Goal: Task Accomplishment & Management: Contribute content

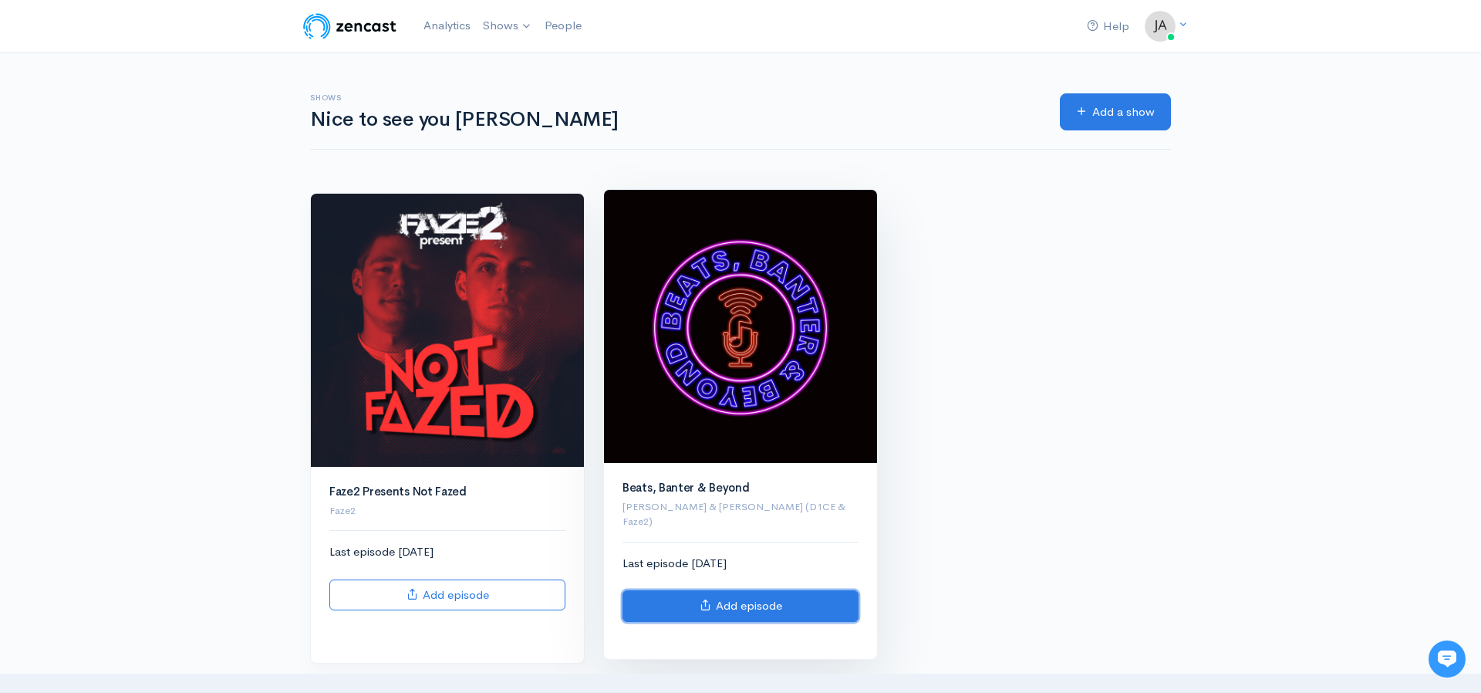
click at [746, 590] on link "Add episode" at bounding box center [740, 606] width 236 height 32
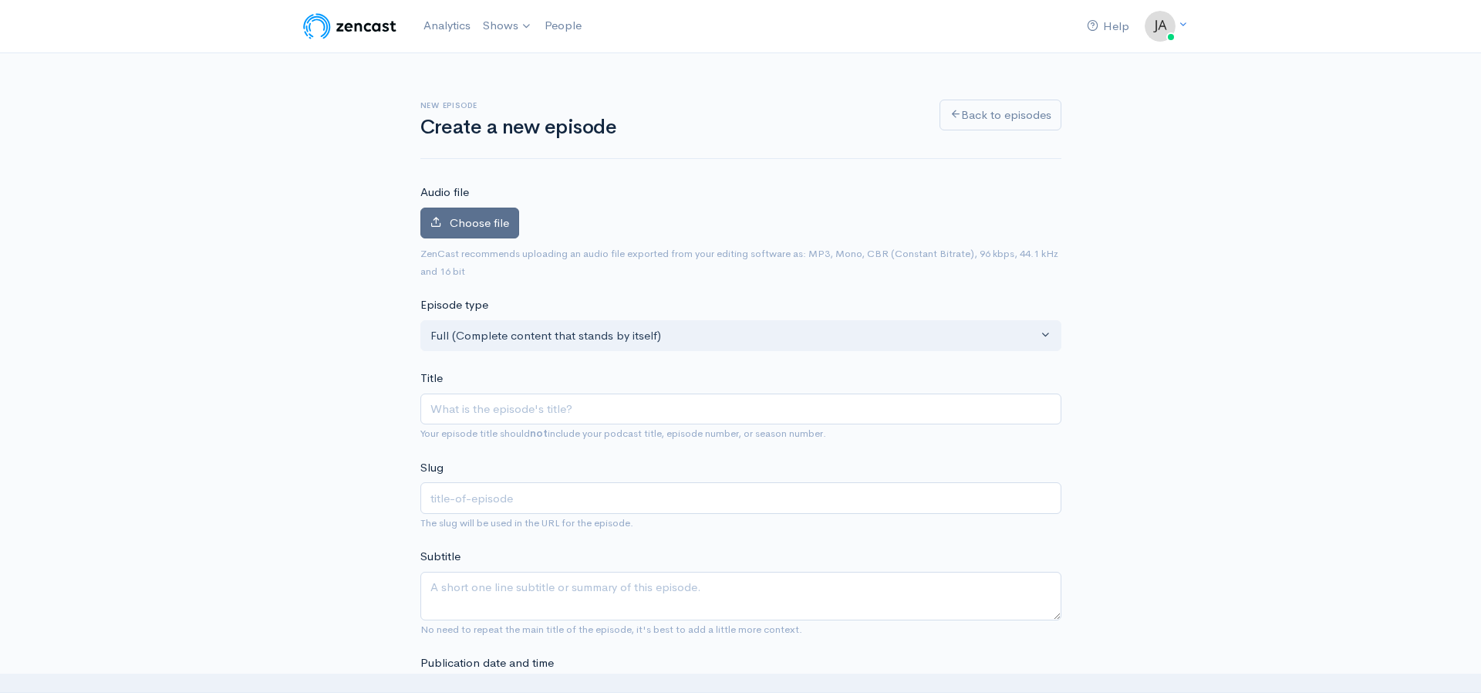
click at [489, 224] on span "Choose file" at bounding box center [479, 222] width 59 height 15
click at [0, 0] on input "Choose file" at bounding box center [0, 0] width 0 height 0
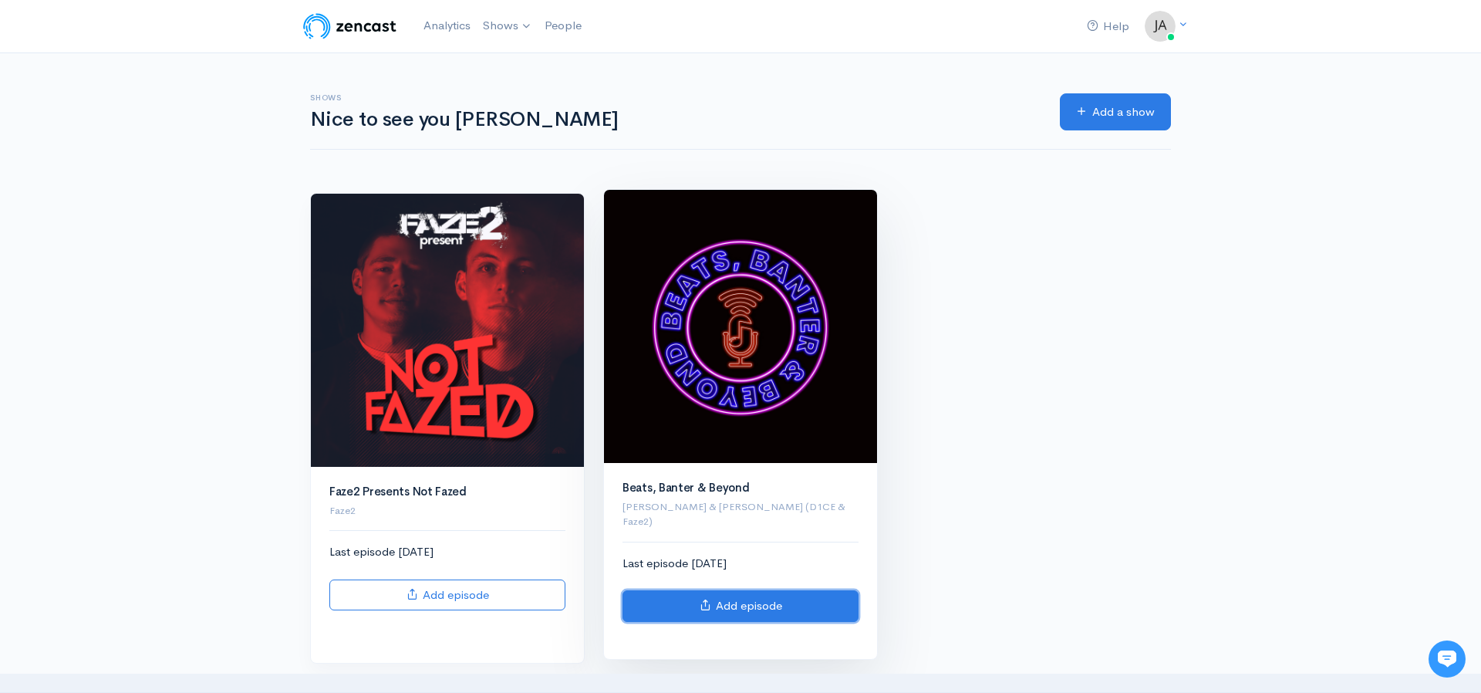
click at [739, 590] on link "Add episode" at bounding box center [740, 606] width 236 height 32
drag, startPoint x: 734, startPoint y: 570, endPoint x: 734, endPoint y: 584, distance: 13.9
click at [734, 570] on div "Last episode [DATE] Add episode" at bounding box center [740, 588] width 236 height 67
click at [735, 592] on link "Add episode" at bounding box center [740, 606] width 236 height 32
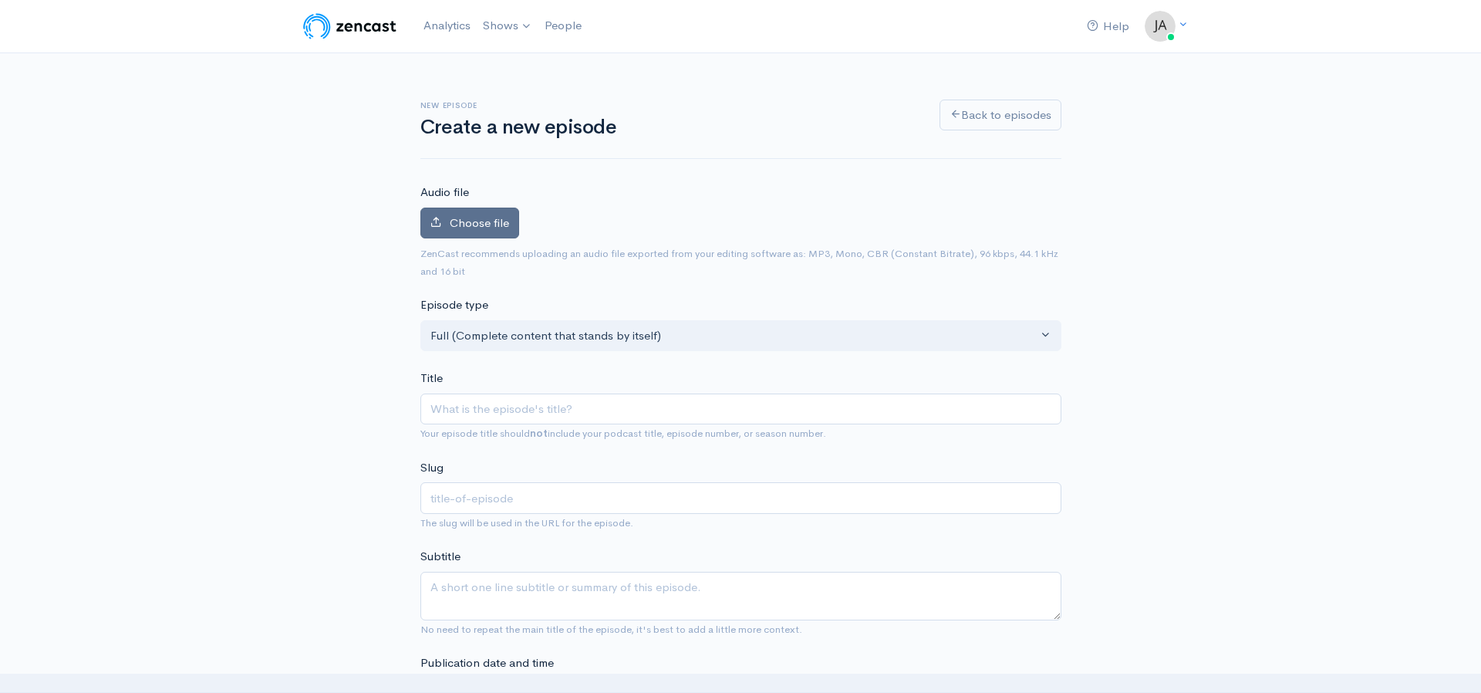
click at [488, 231] on label "Choose file" at bounding box center [469, 223] width 99 height 32
click at [0, 0] on input "Choose file" at bounding box center [0, 0] width 0 height 0
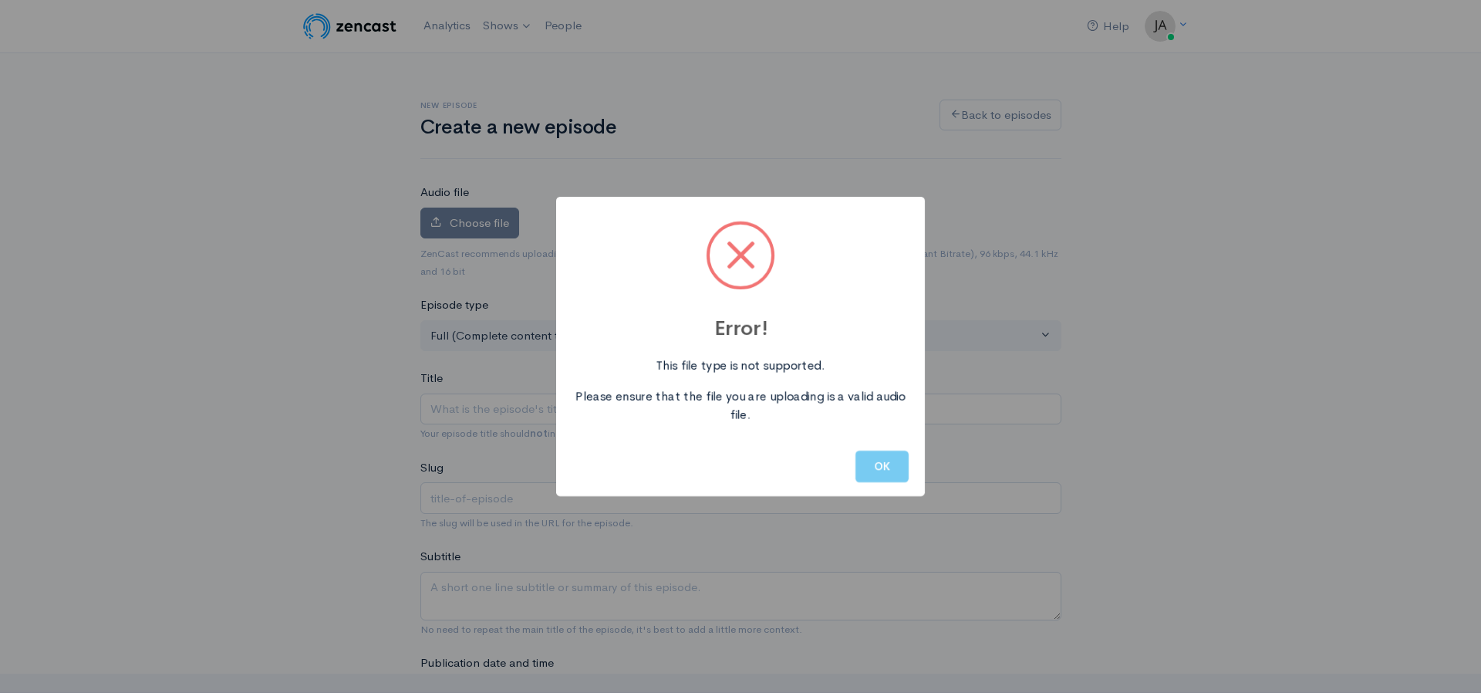
click at [869, 471] on button "OK" at bounding box center [881, 466] width 53 height 32
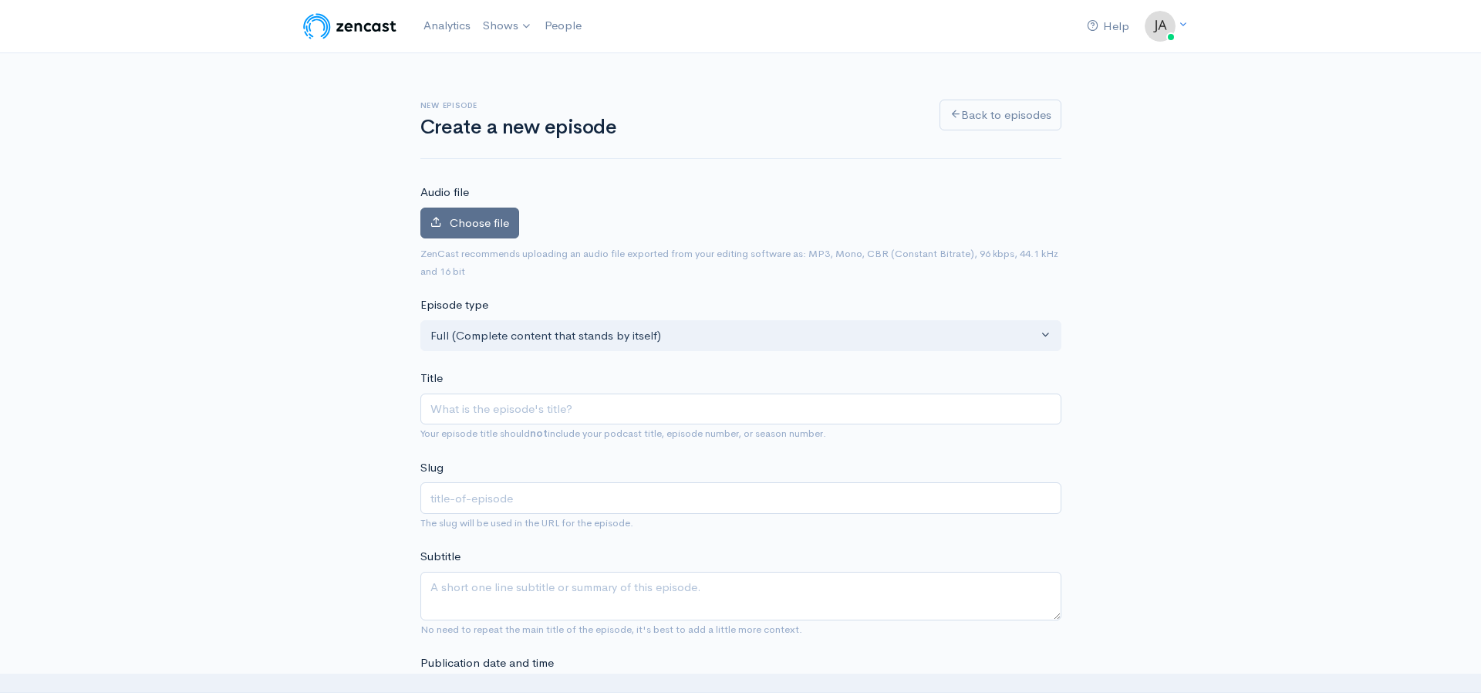
click at [501, 227] on span "Choose file" at bounding box center [479, 222] width 59 height 15
click at [0, 0] on input "Choose file" at bounding box center [0, 0] width 0 height 0
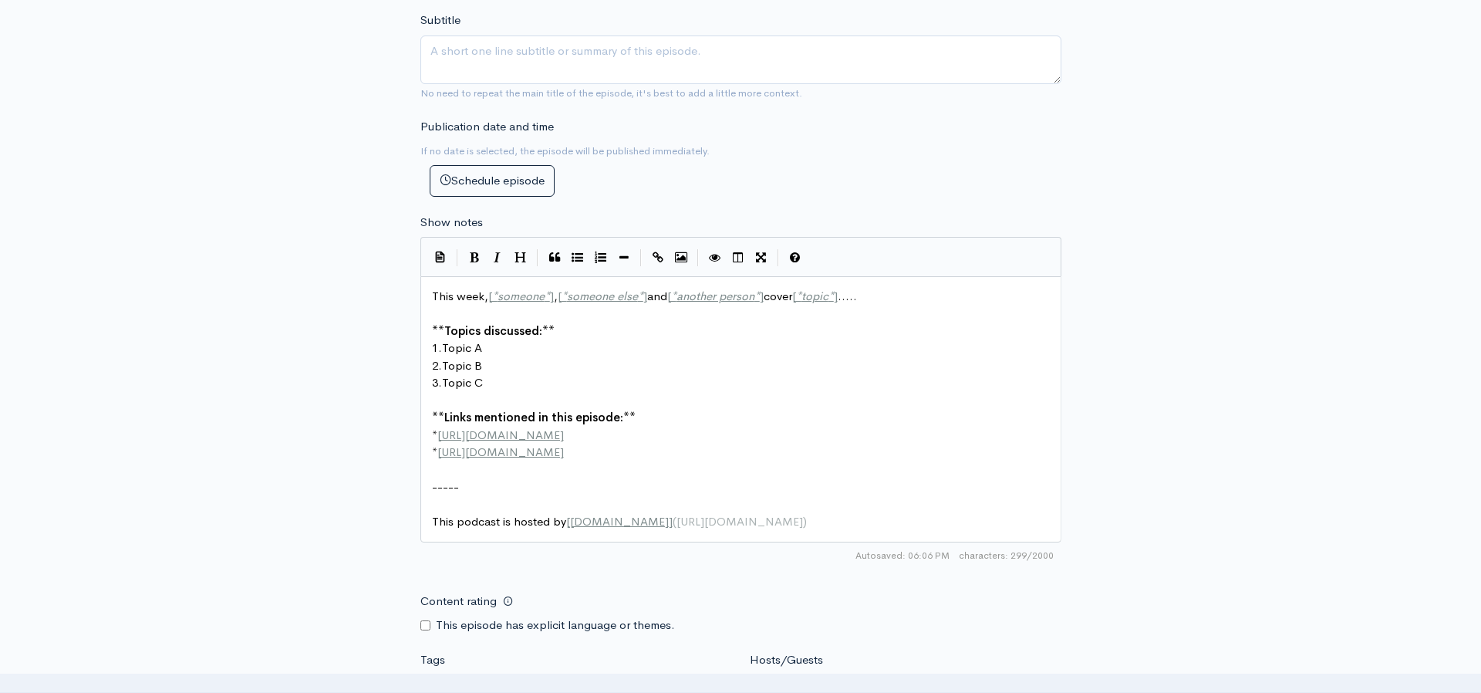
scroll to position [269, 0]
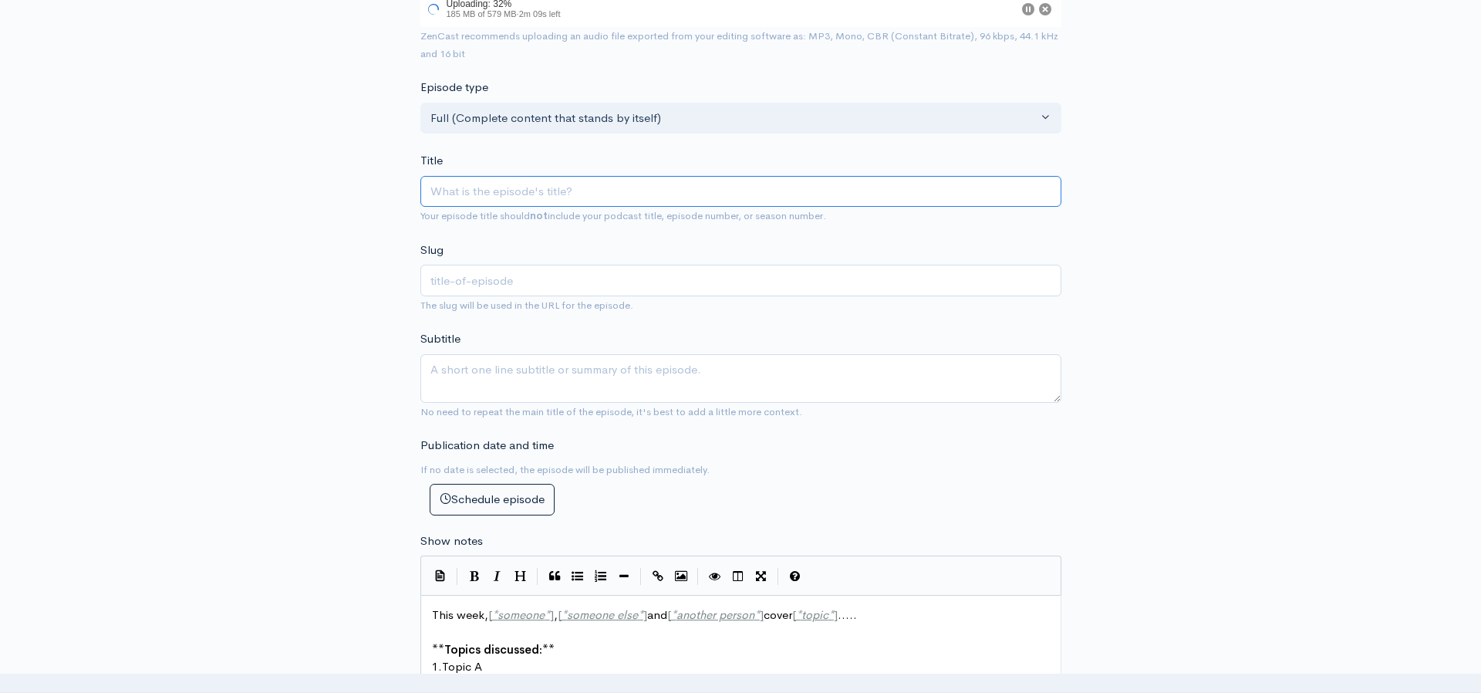
click at [462, 191] on input "Title" at bounding box center [740, 192] width 641 height 32
click at [484, 192] on input "Title" at bounding box center [740, 192] width 641 height 32
paste input "Beats, Banter & Beyond Episode 50"
type input "Beats, Banter & Beyond Episode 50"
type input "beats-banter-beyond-episode-50"
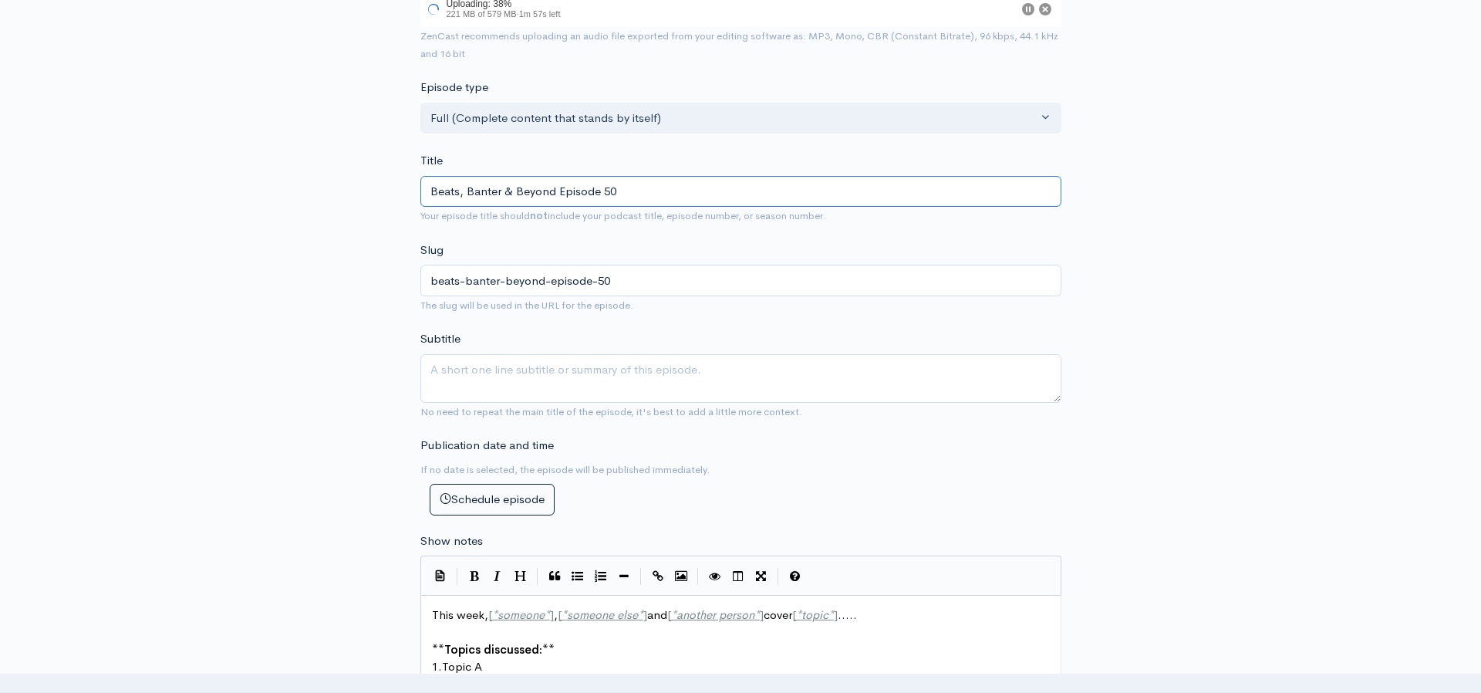
click at [555, 190] on input "Beats, Banter & Beyond Episode 50" at bounding box center [740, 192] width 641 height 32
click at [609, 191] on input "Beats, Banter & Beyond - Episode 50" at bounding box center [740, 192] width 641 height 32
type input "Beats, Banter & Beyond - Episode 050"
type input "beats-banter-beyond-episode-050"
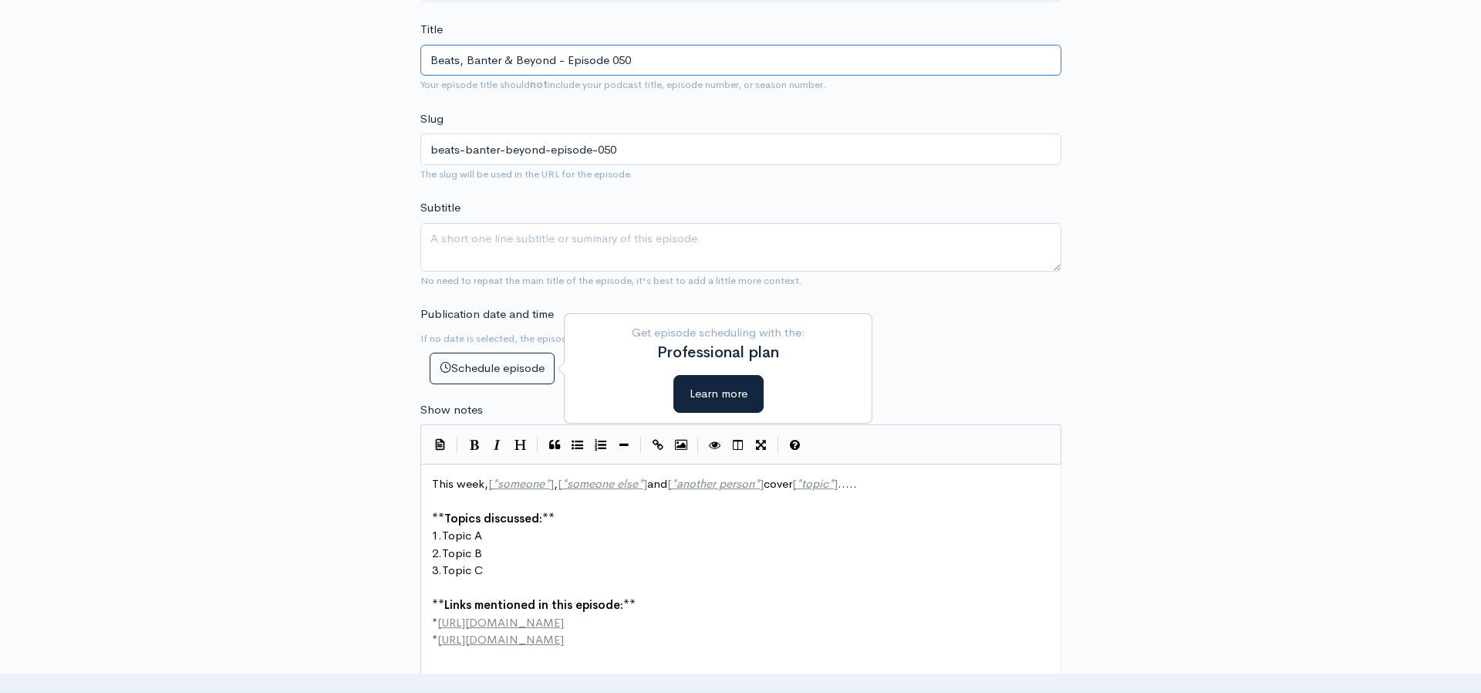
scroll to position [484, 0]
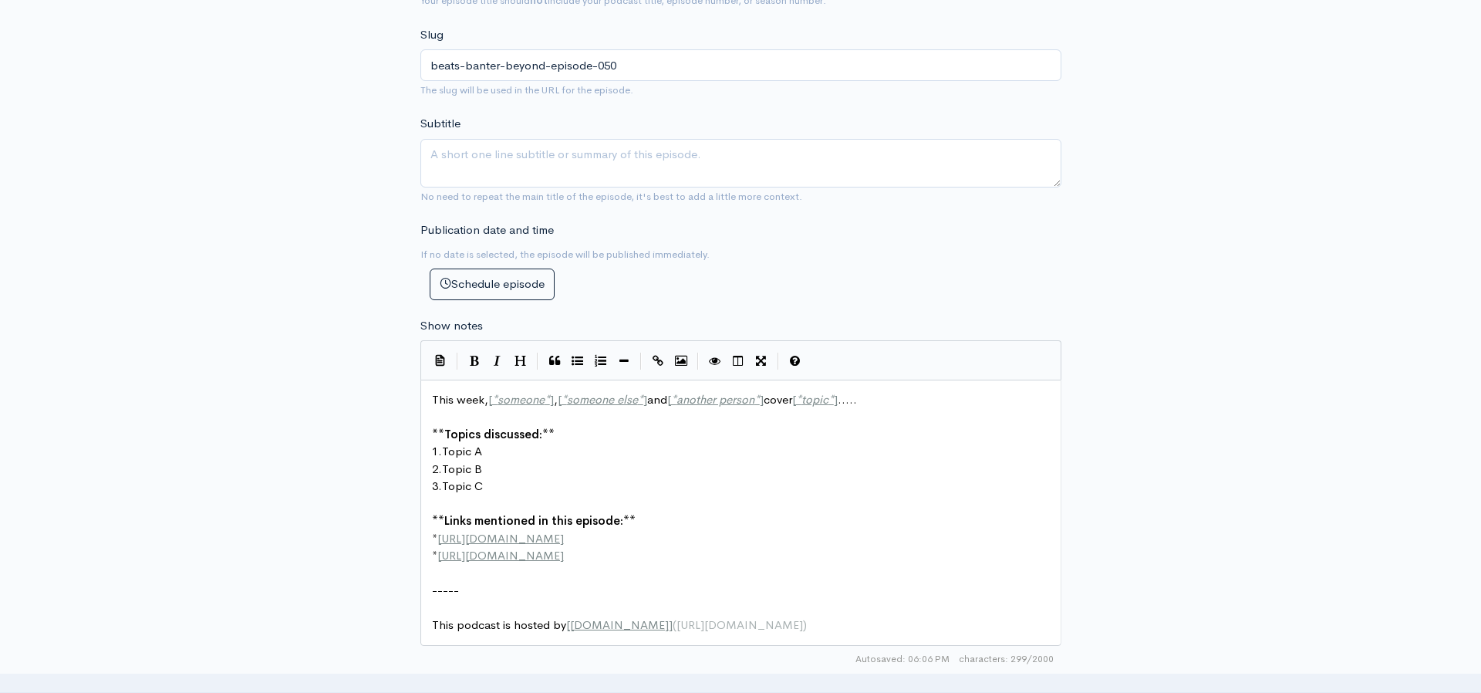
type input "Beats, Banter & Beyond - Episode 050"
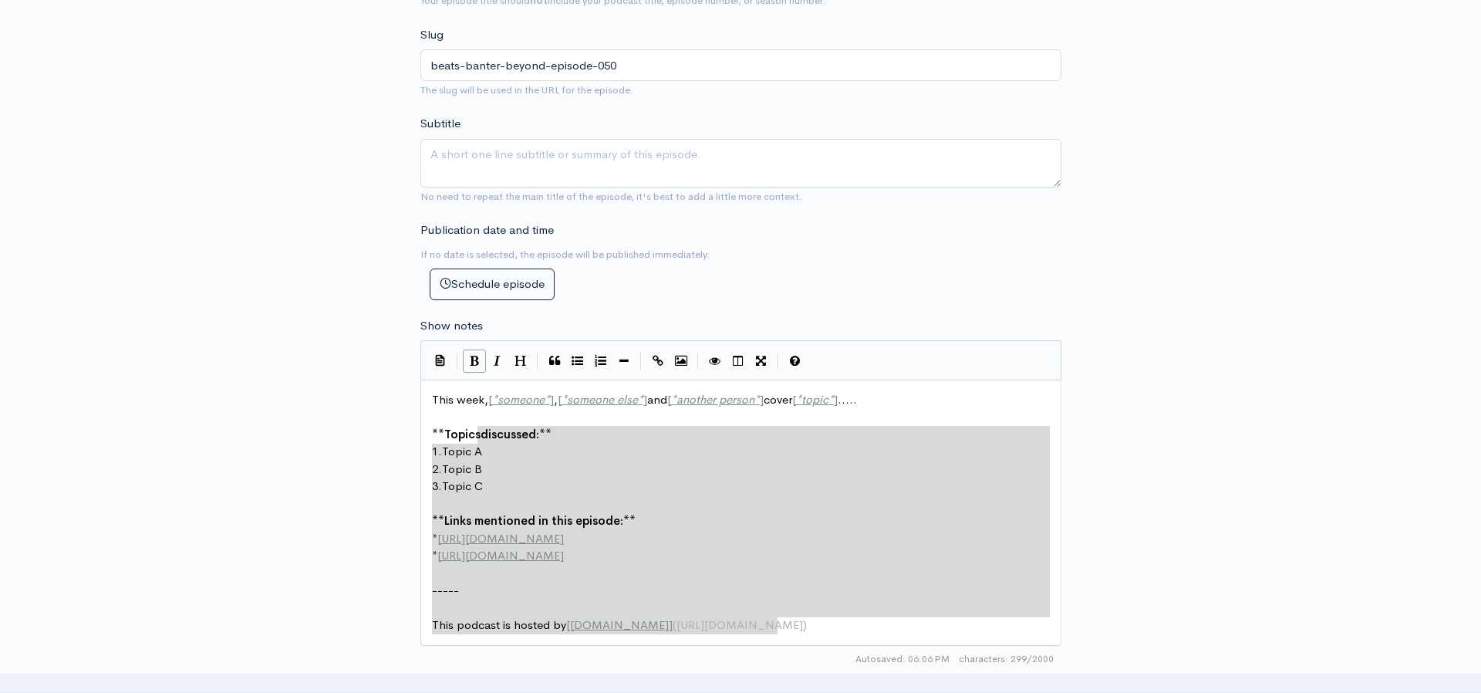
type textarea "This week, [*someone*], [*someone else*] and [*another person*] cover [*topic*]…"
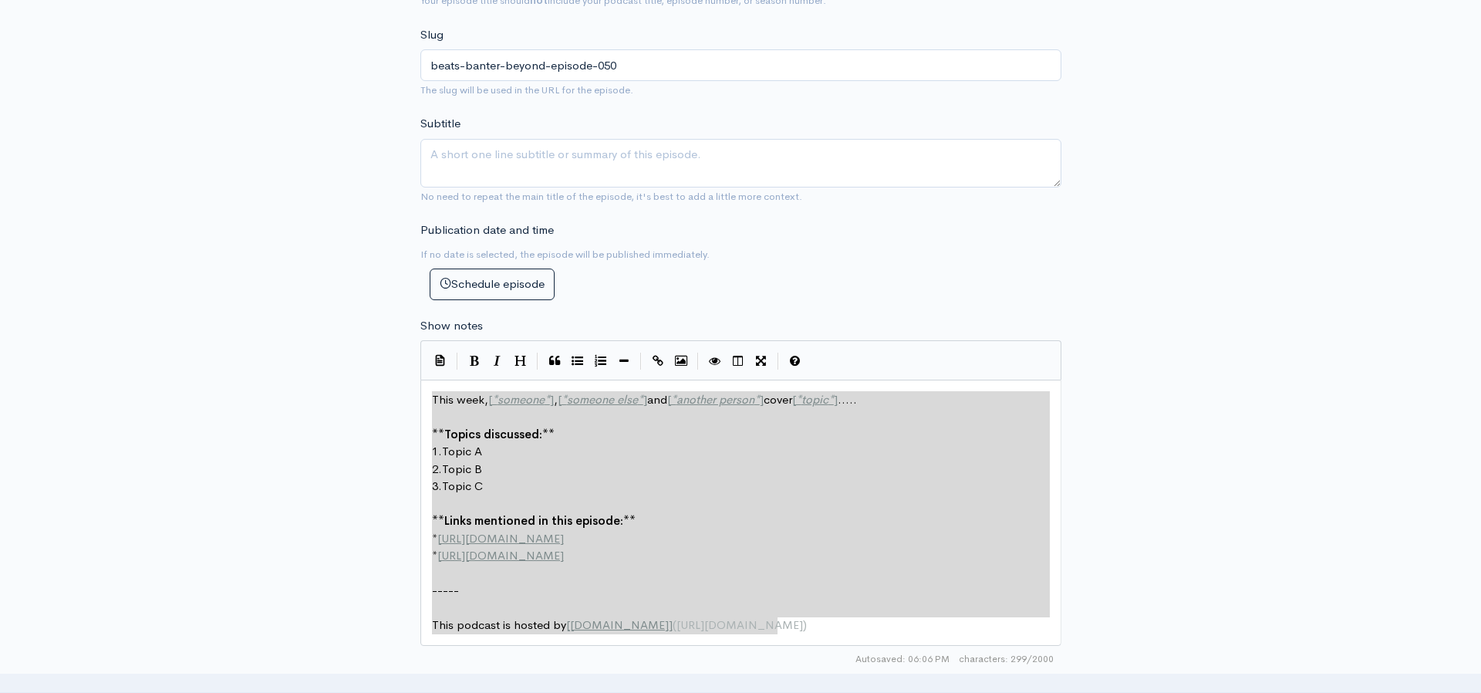
drag, startPoint x: 793, startPoint y: 627, endPoint x: 444, endPoint y: 388, distance: 422.8
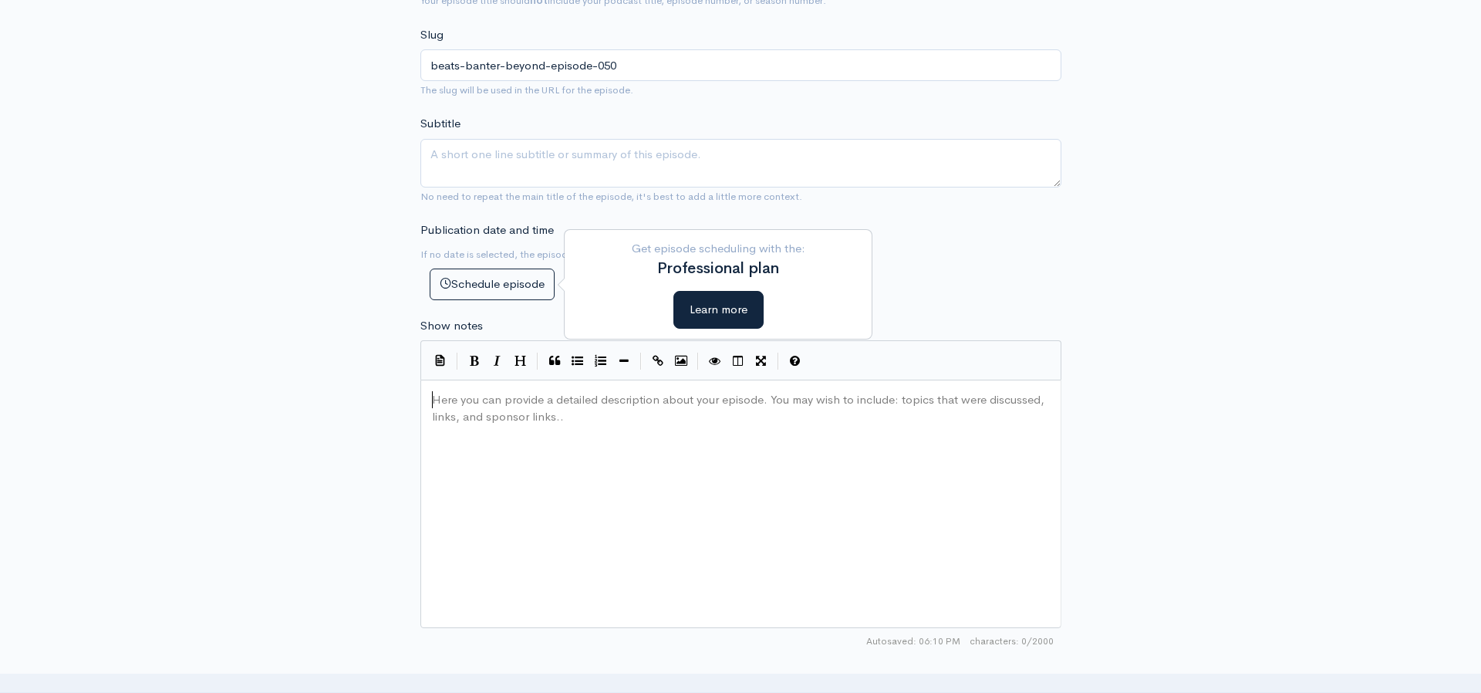
click at [526, 436] on div "Here you can provide a detailed description about your episode. You may wish to…" at bounding box center [760, 523] width 663 height 270
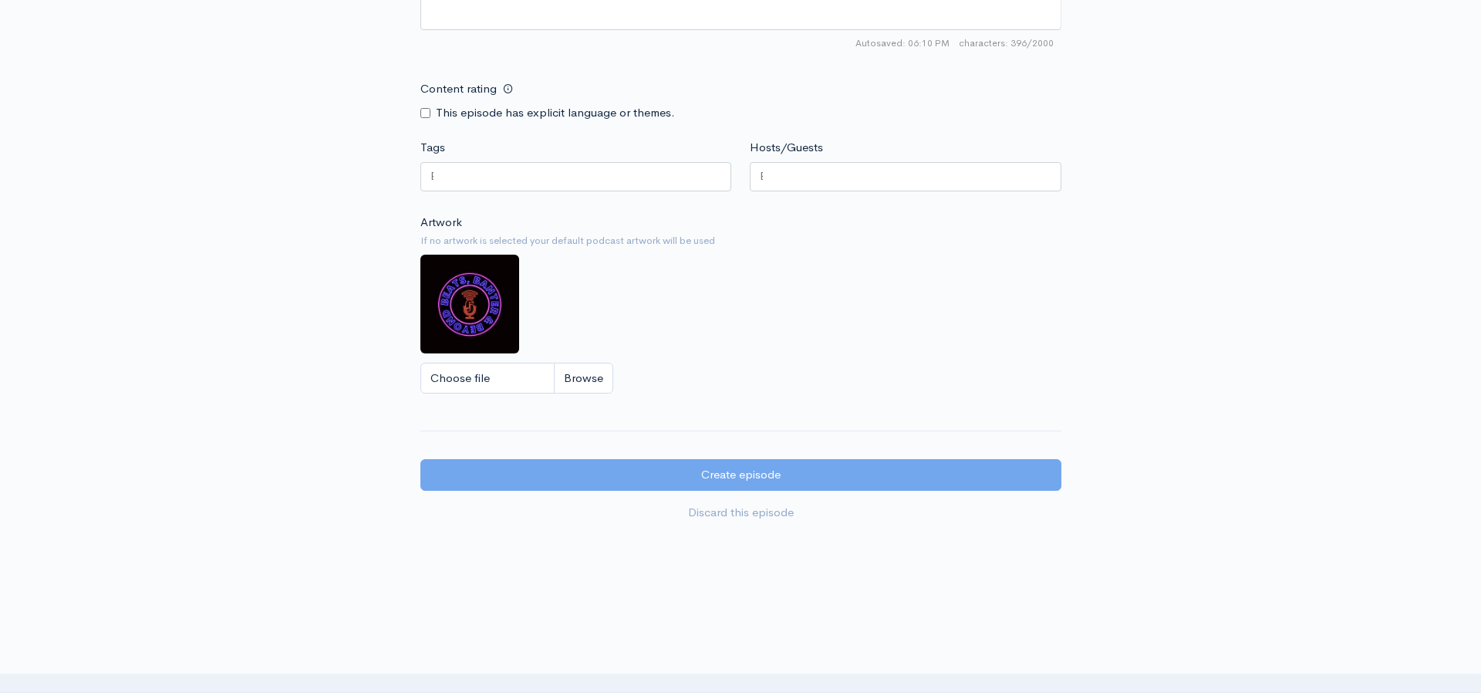
scroll to position [986, 0]
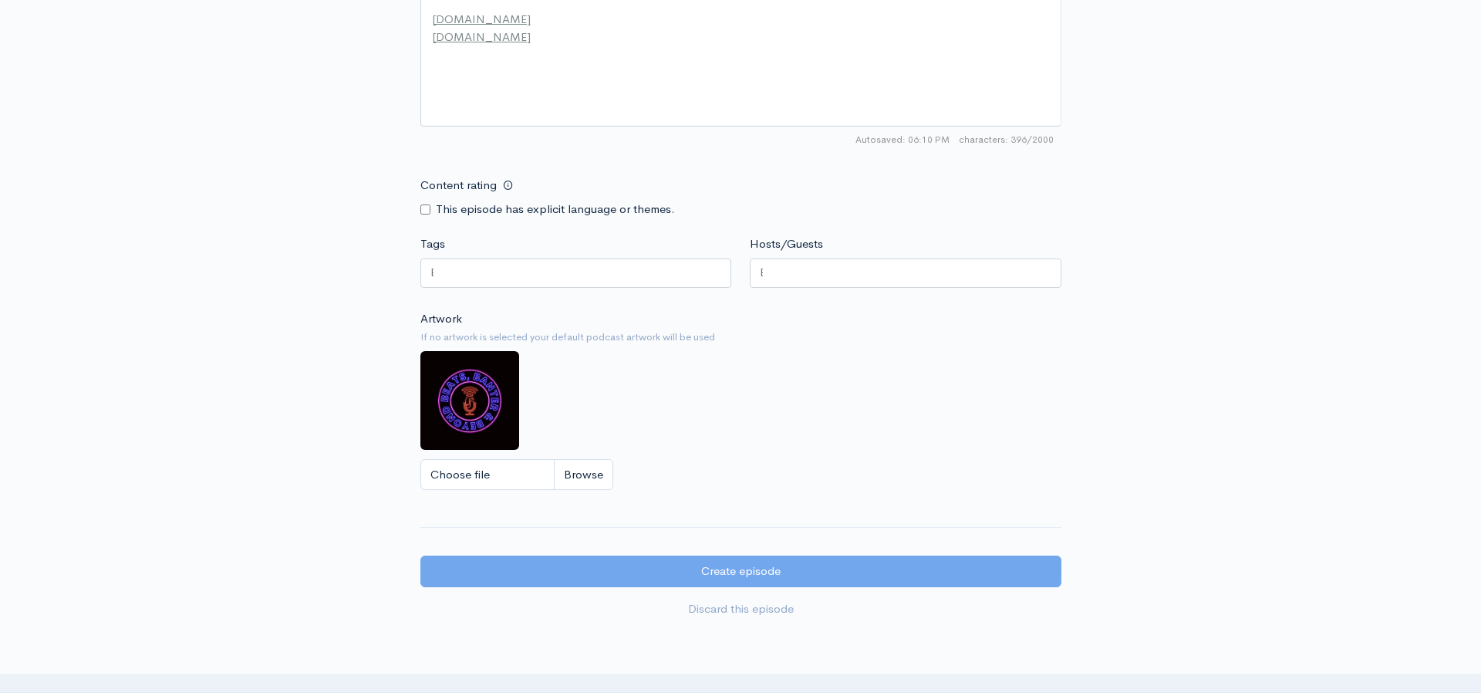
click at [426, 211] on input "Content rating" at bounding box center [425, 209] width 10 height 10
checkbox input "true"
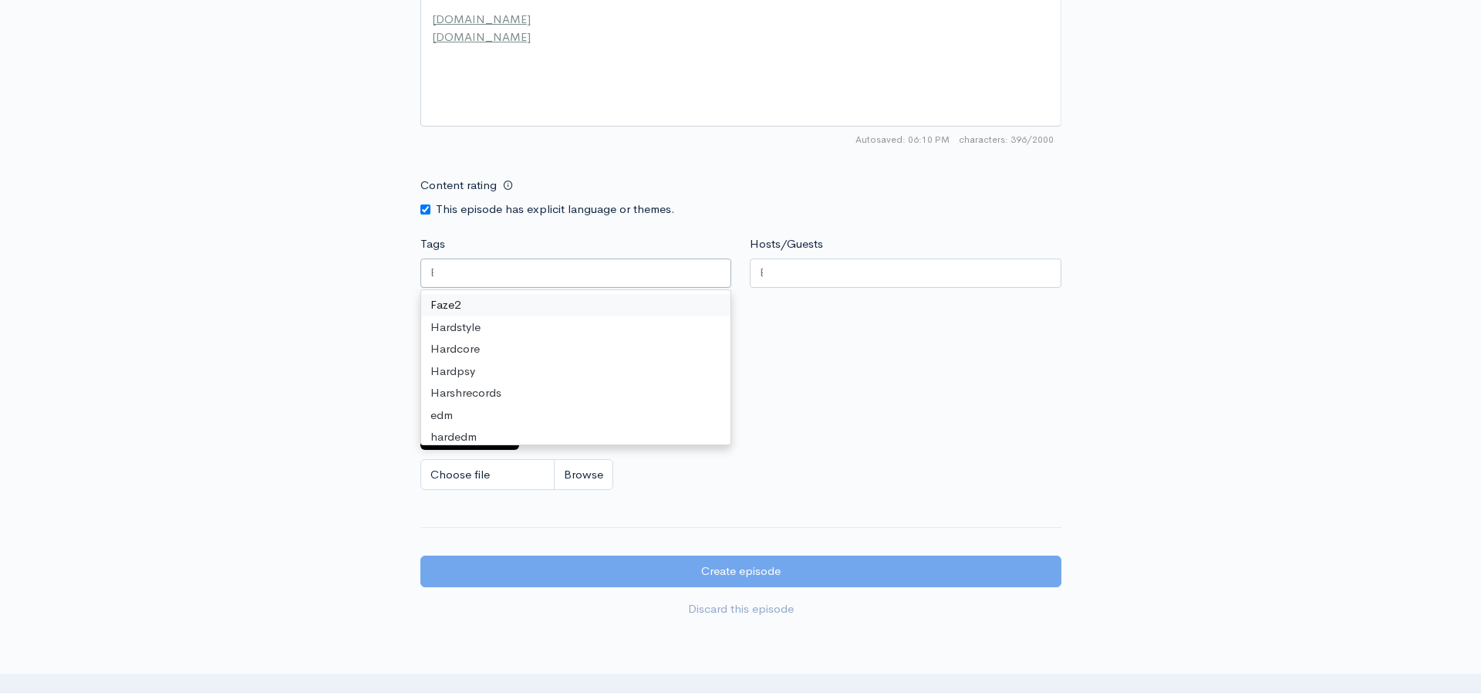
click at [504, 265] on div at bounding box center [576, 272] width 312 height 29
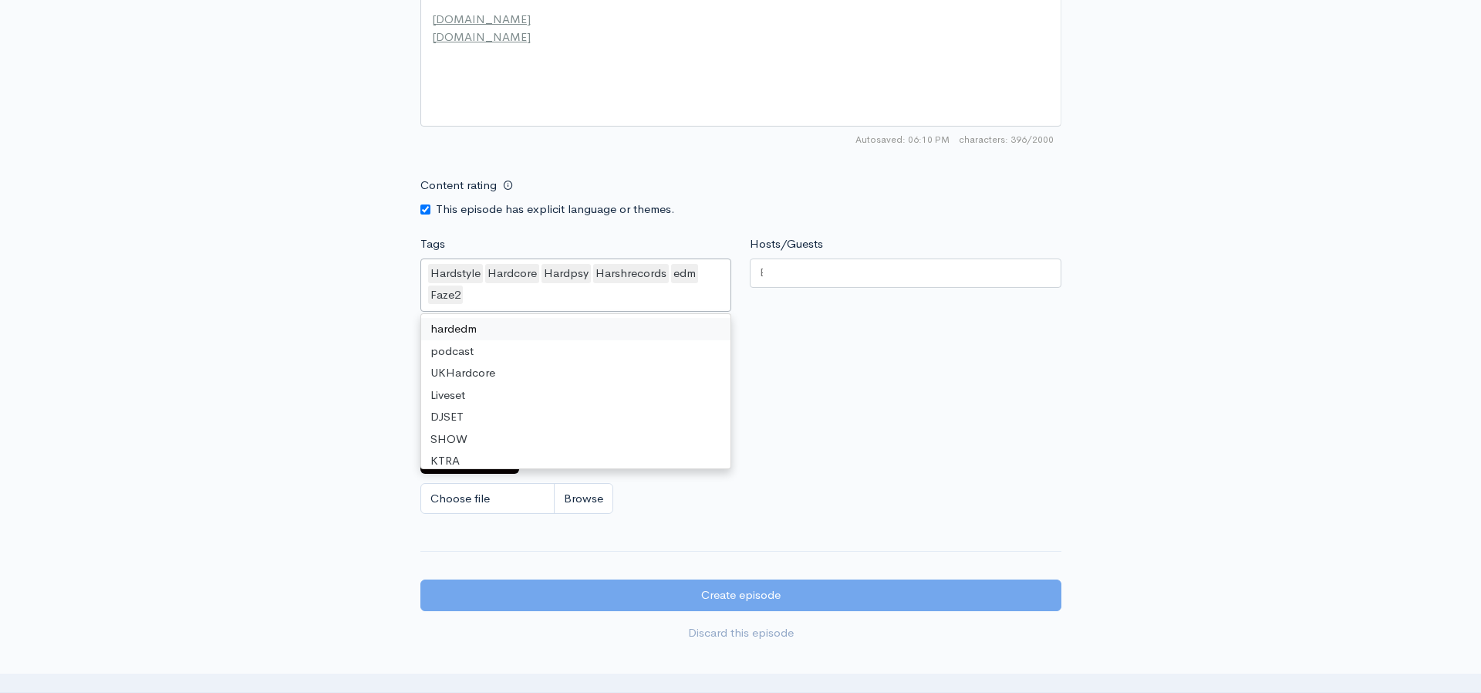
click at [521, 317] on div "hardedm podcast UKHardcore Liveset DJSET SHOW KTRA music talkshow dj #TheNFTsho…" at bounding box center [576, 391] width 310 height 154
drag, startPoint x: 521, startPoint y: 318, endPoint x: 508, endPoint y: 348, distance: 32.5
click at [518, 322] on div "hardedm podcast UKHardcore Liveset DJSET SHOW KTRA music talkshow dj #TheNFTsho…" at bounding box center [576, 391] width 310 height 154
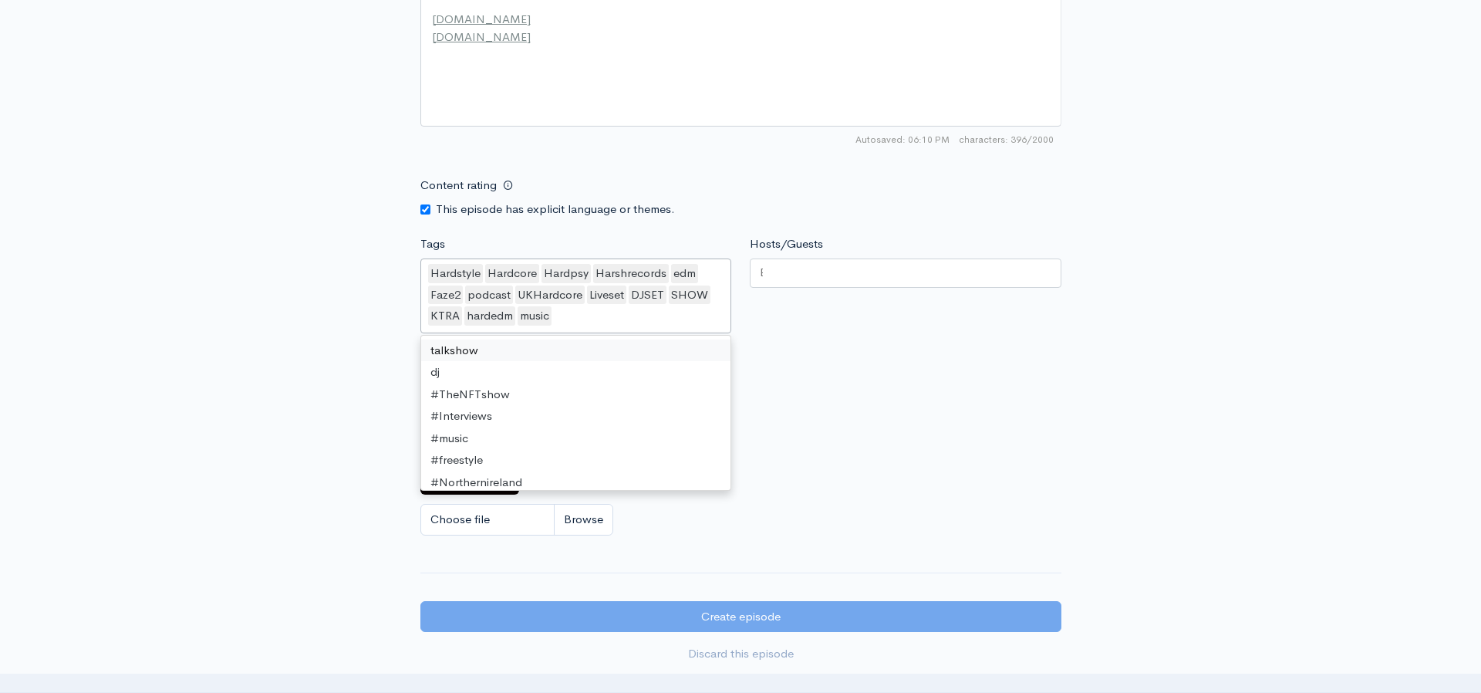
drag, startPoint x: 510, startPoint y: 347, endPoint x: 508, endPoint y: 357, distance: 10.3
drag, startPoint x: 508, startPoint y: 357, endPoint x: 504, endPoint y: 369, distance: 12.0
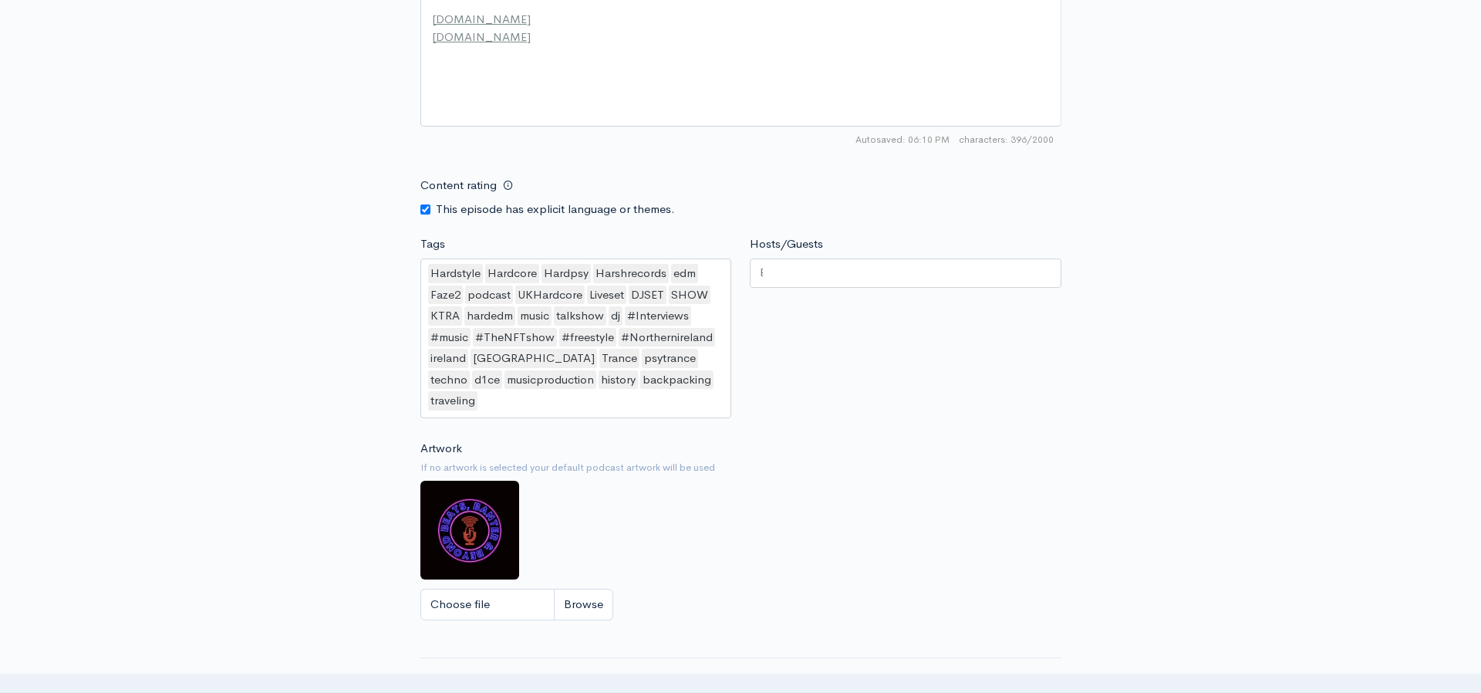
click at [786, 263] on div at bounding box center [906, 272] width 312 height 29
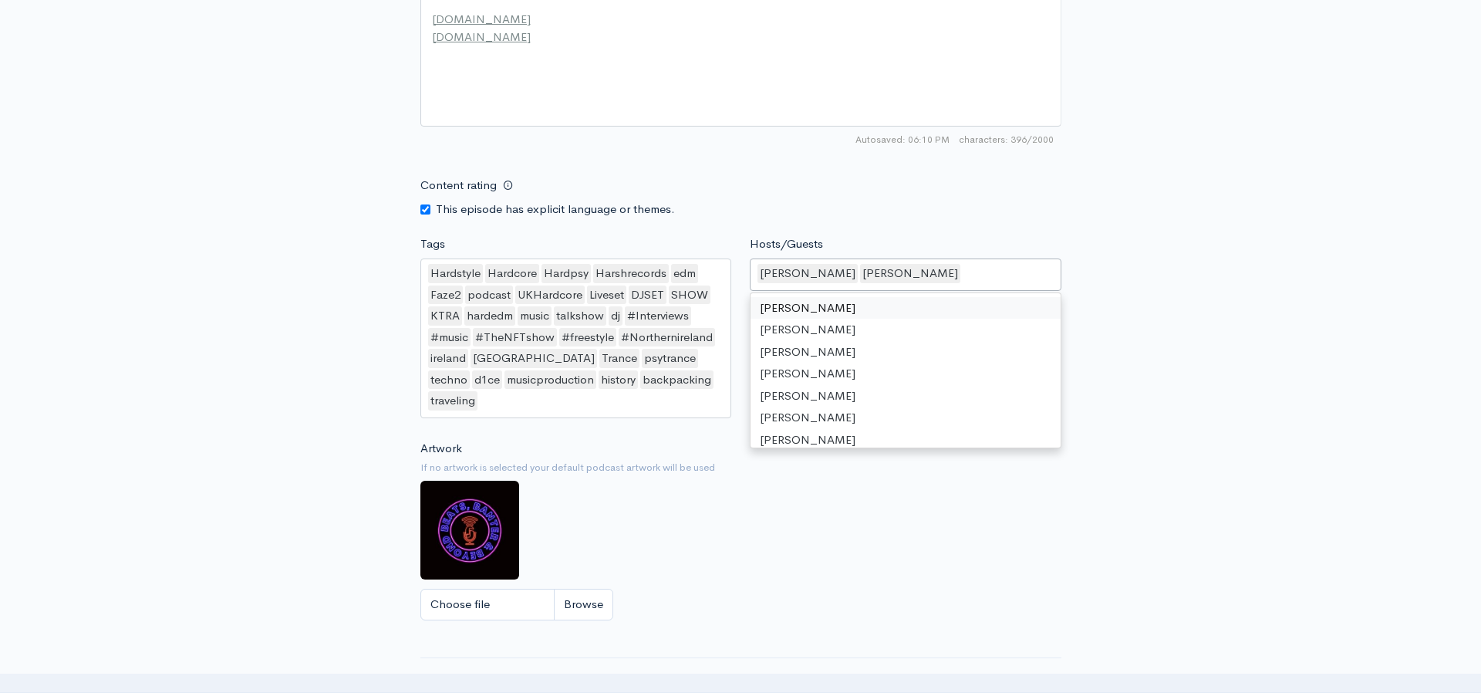
click at [796, 200] on div "Content rating This episode has explicit language or themes." at bounding box center [740, 194] width 659 height 49
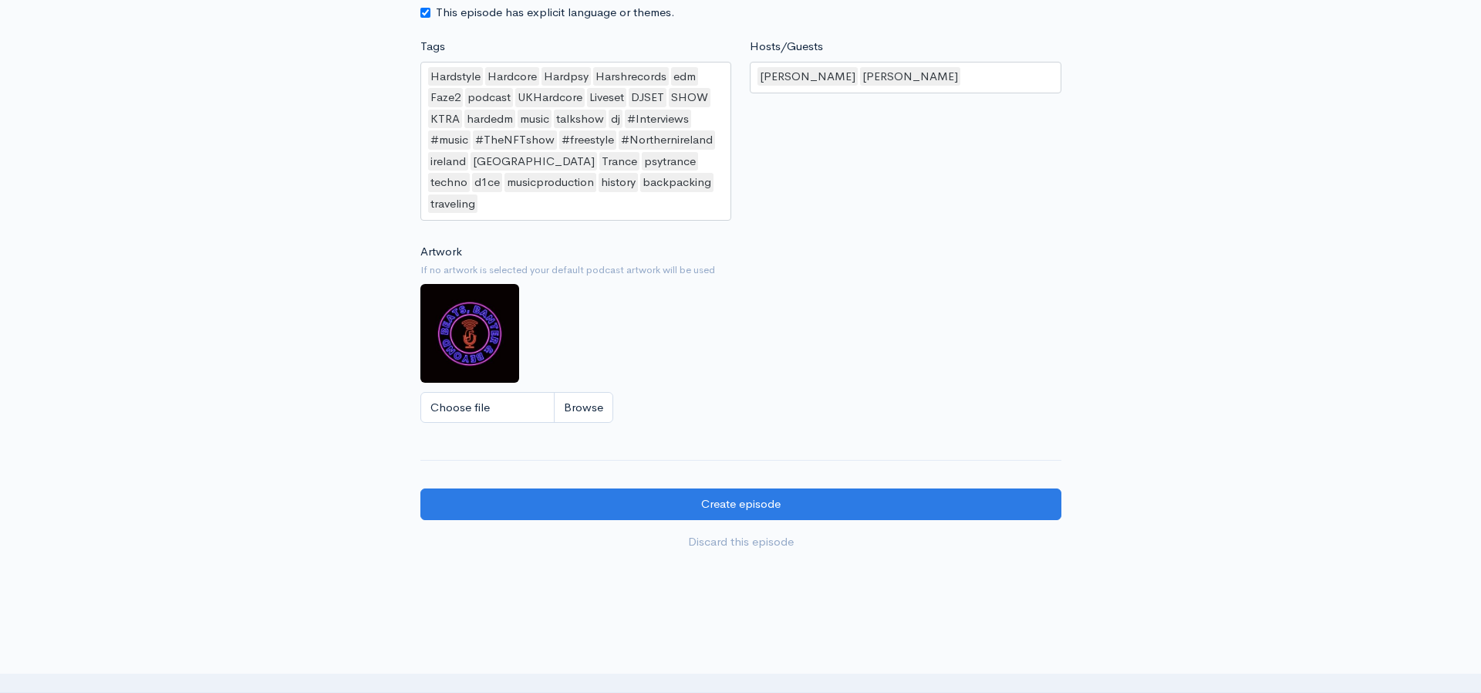
scroll to position [1246, 0]
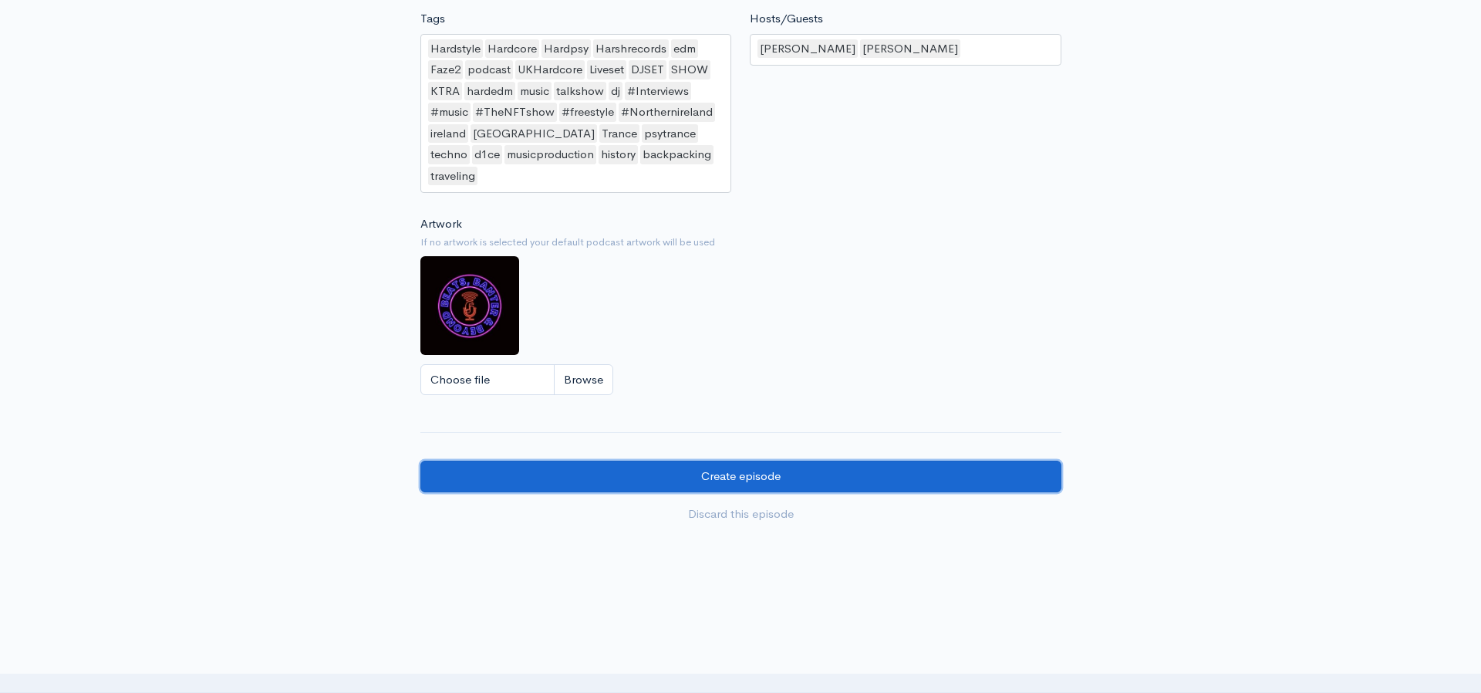
click at [818, 460] on input "Create episode" at bounding box center [740, 476] width 641 height 32
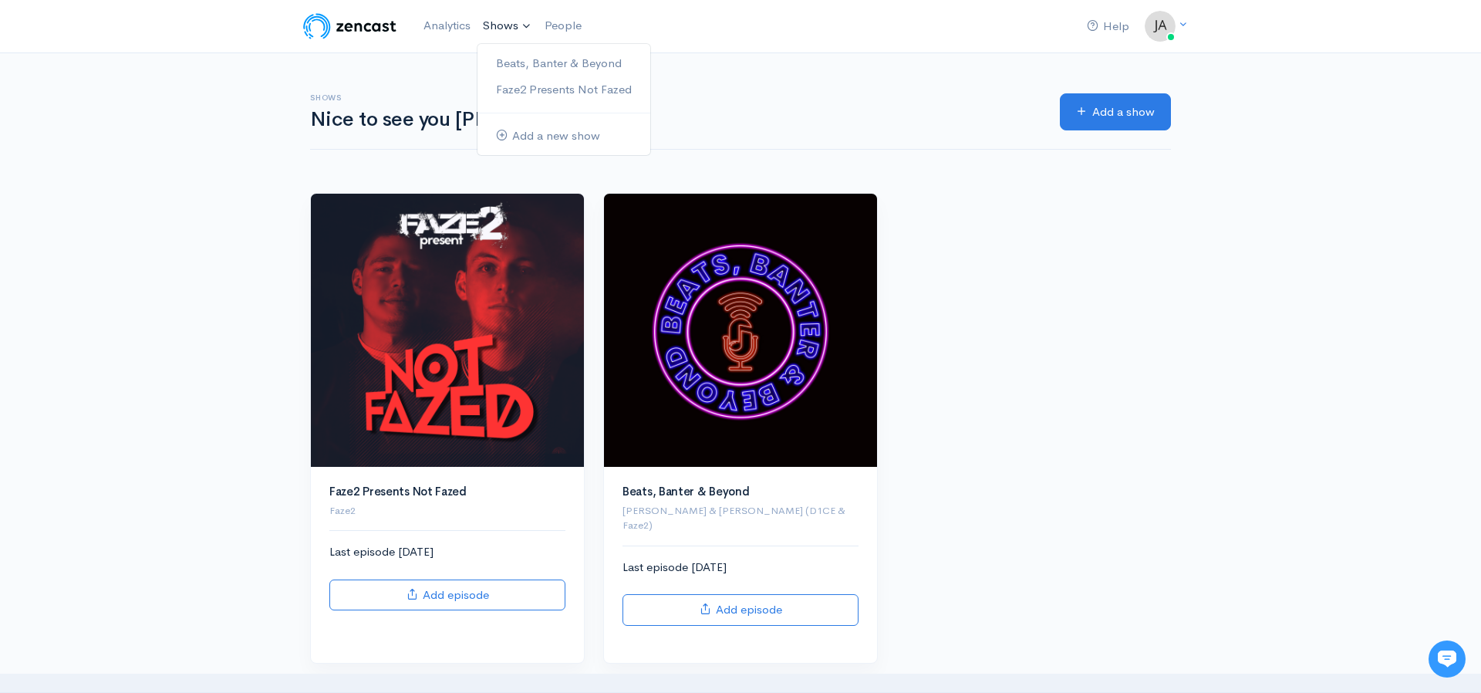
click at [501, 35] on link "Shows" at bounding box center [508, 26] width 62 height 34
click at [526, 52] on link "Beats, Banter & Beyond" at bounding box center [563, 63] width 173 height 27
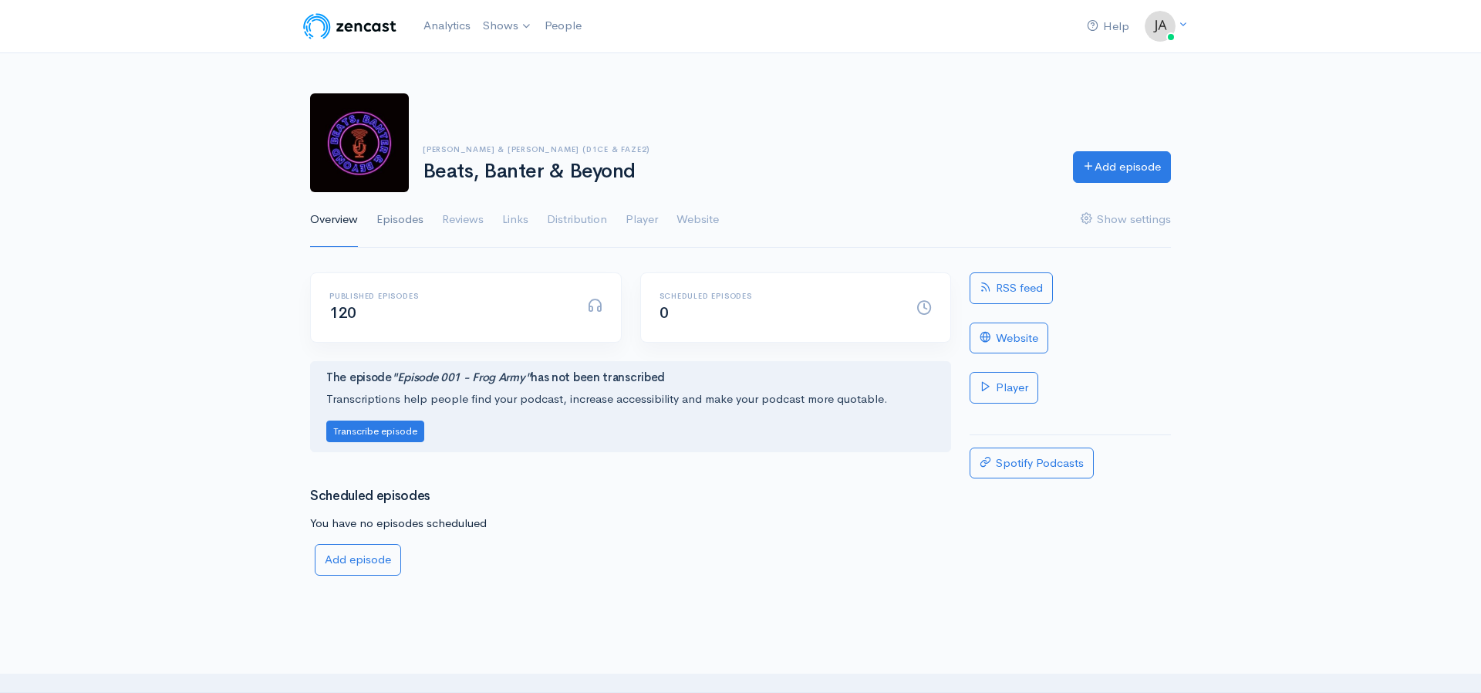
click at [412, 221] on link "Episodes" at bounding box center [399, 220] width 47 height 56
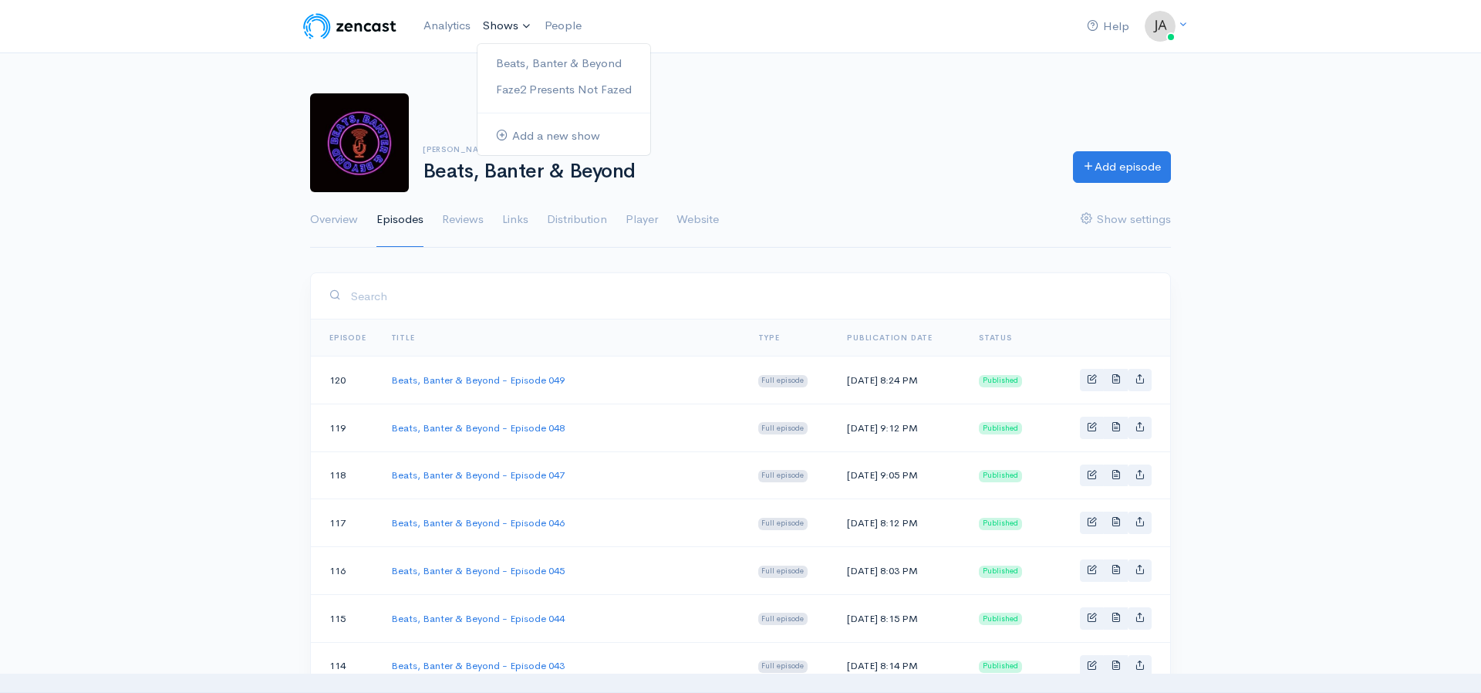
click at [516, 25] on link "Shows" at bounding box center [508, 26] width 62 height 34
click at [528, 57] on link "Beats, Banter & Beyond" at bounding box center [563, 63] width 173 height 27
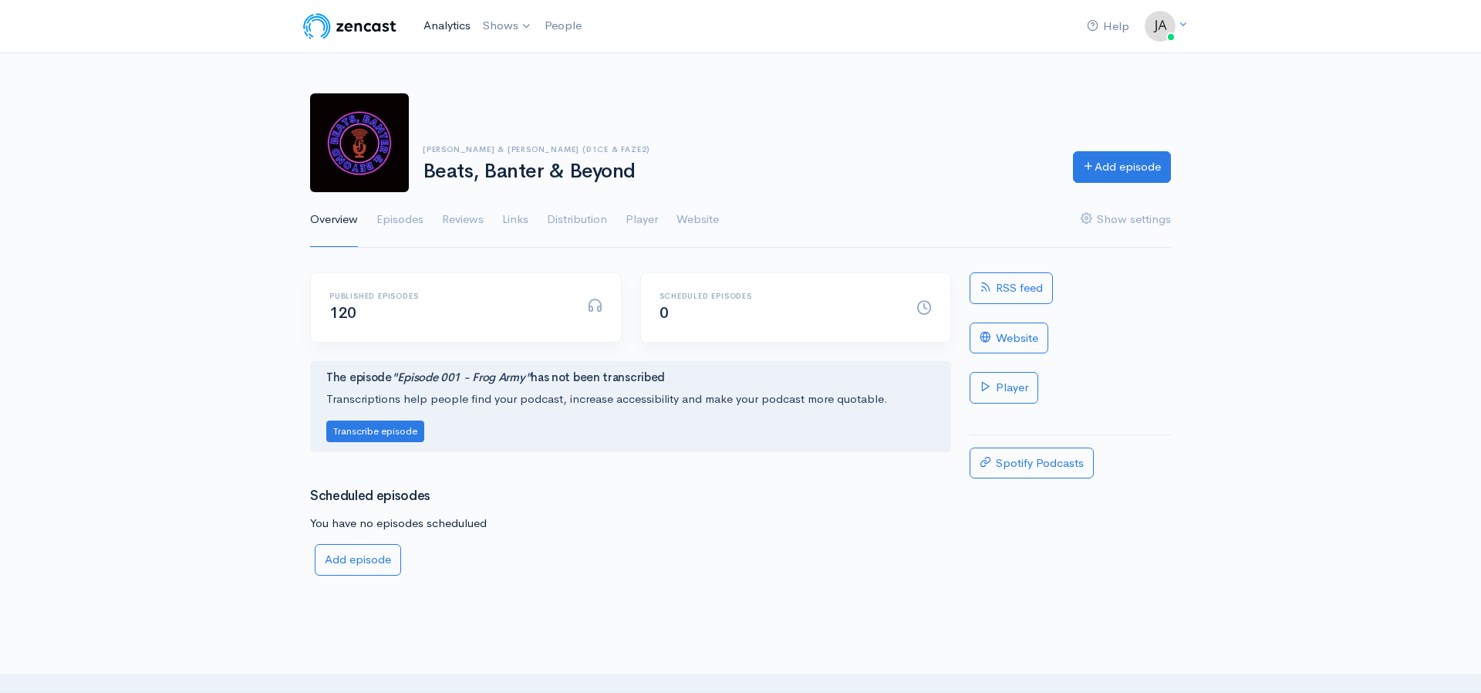
click at [450, 29] on link "Analytics" at bounding box center [446, 25] width 59 height 33
